Goal: Transaction & Acquisition: Purchase product/service

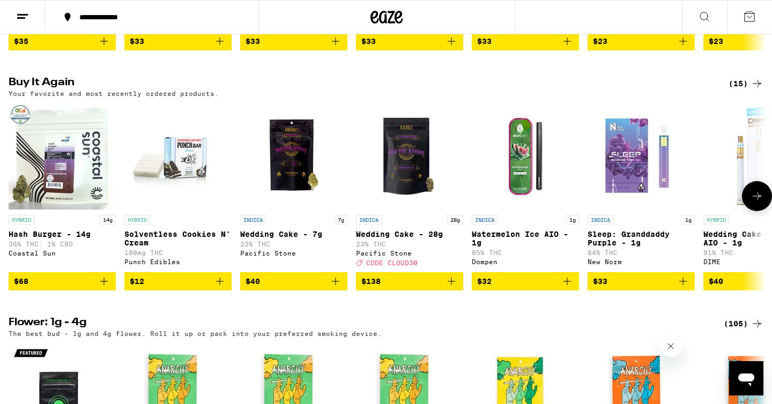
click at [434, 288] on span "$138" at bounding box center [409, 281] width 97 height 13
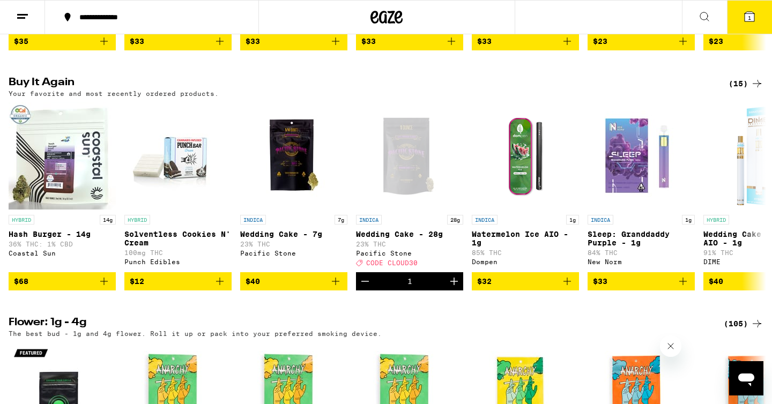
click at [745, 17] on icon at bounding box center [750, 17] width 10 height 10
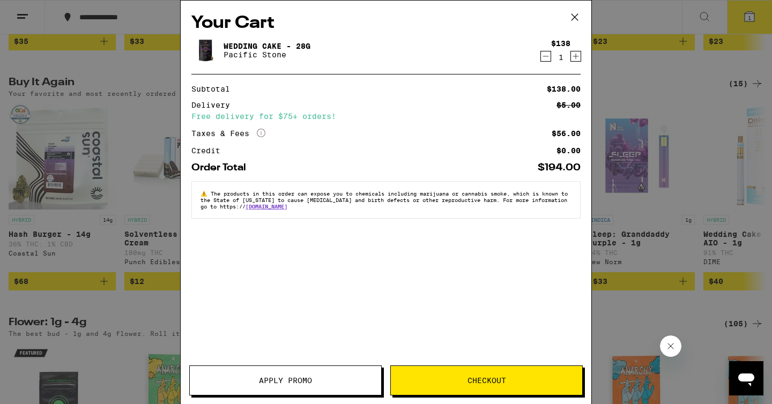
click at [298, 387] on button "Apply Promo" at bounding box center [285, 381] width 193 height 30
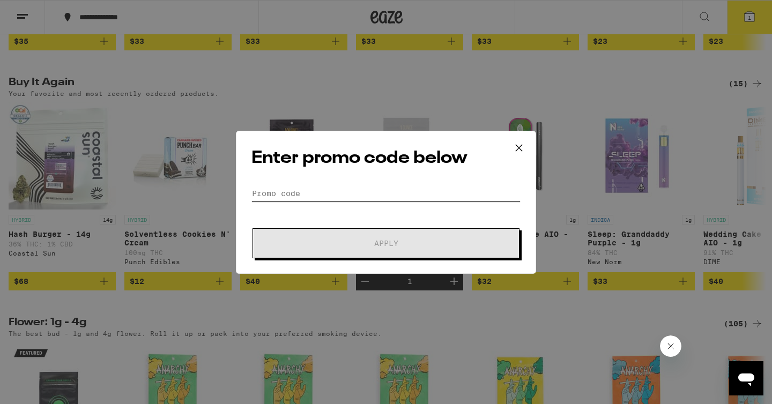
click at [337, 186] on input "Promo Code" at bounding box center [386, 194] width 269 height 16
type input "c"
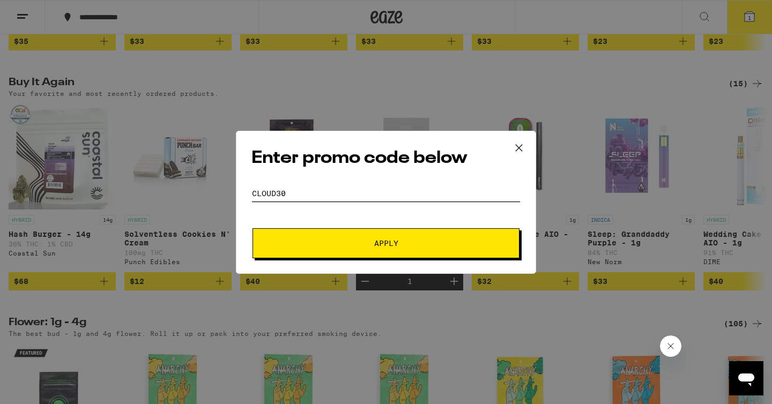
type input "cloud30"
click at [365, 237] on button "Apply" at bounding box center [386, 243] width 267 height 30
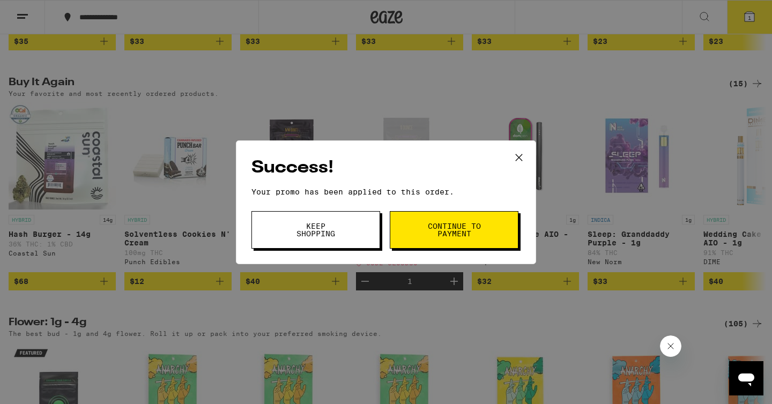
click at [462, 234] on span "Continue to payment" at bounding box center [454, 230] width 55 height 15
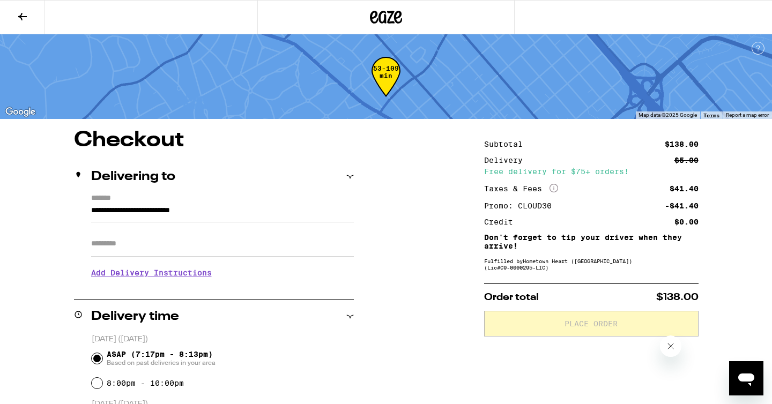
scroll to position [16, 0]
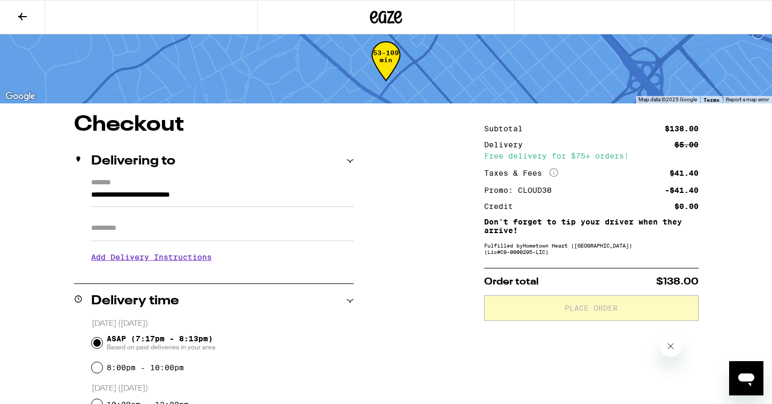
click at [297, 217] on input "Apt/Suite" at bounding box center [222, 229] width 263 height 26
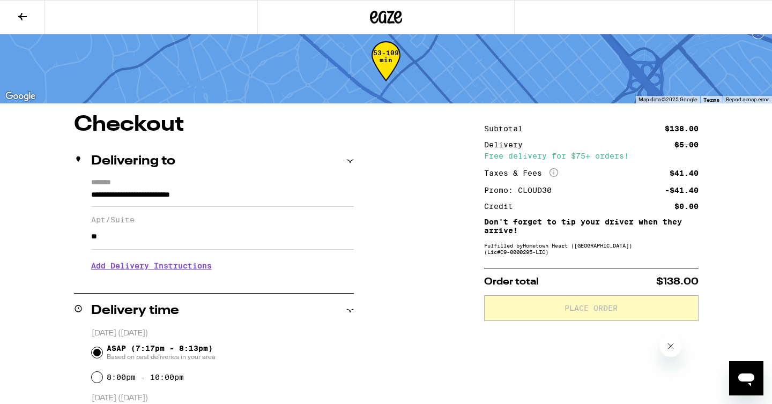
type input "*"
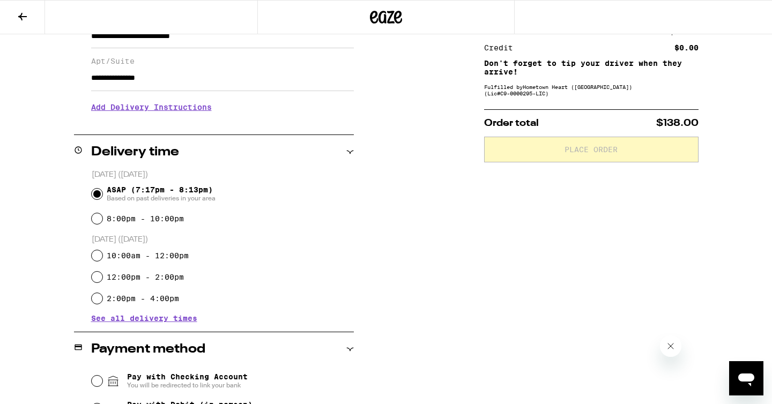
scroll to position [283, 0]
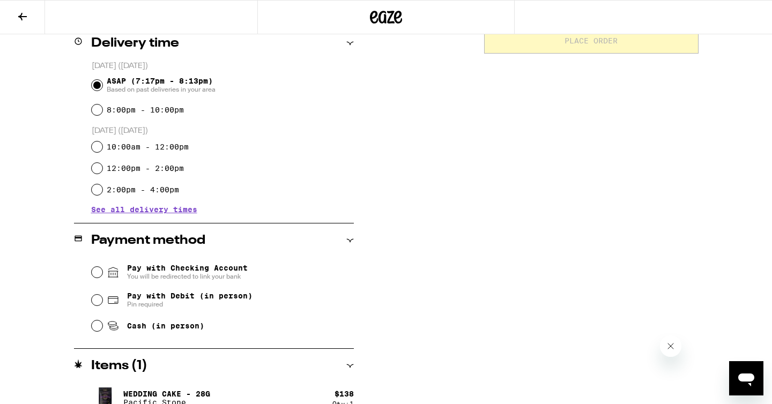
type input "**********"
click at [105, 327] on div "Cash (in person)" at bounding box center [223, 326] width 262 height 24
click at [99, 328] on input "Cash (in person)" at bounding box center [97, 326] width 11 height 11
radio input "true"
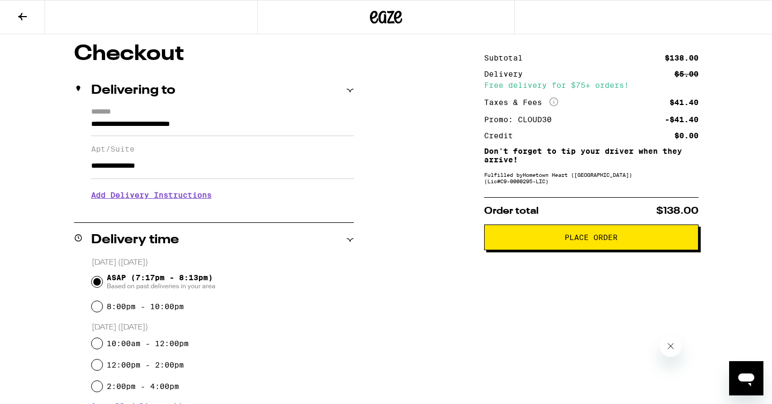
scroll to position [75, 0]
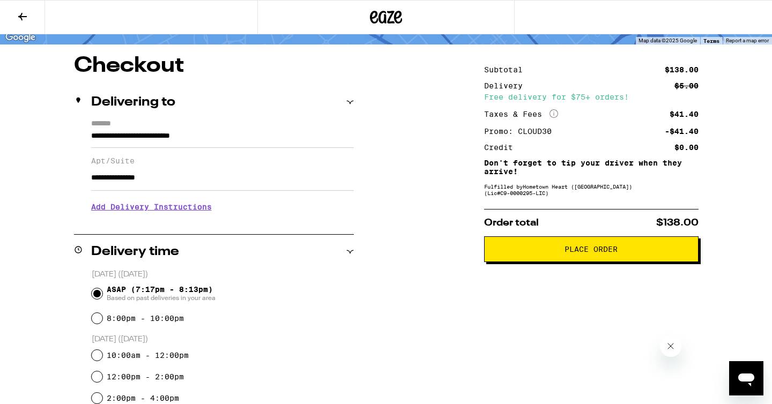
click at [665, 253] on span "Place Order" at bounding box center [591, 250] width 196 height 8
